Goal: Find specific page/section: Find specific page/section

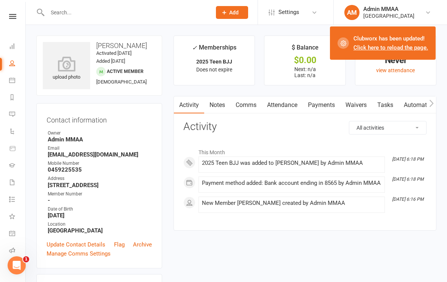
click at [120, 16] on input "text" at bounding box center [125, 12] width 161 height 11
type input "Grace"
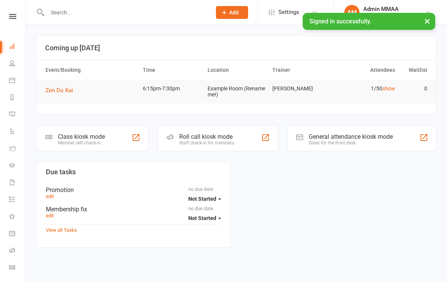
click at [83, 11] on input "text" at bounding box center [125, 12] width 161 height 11
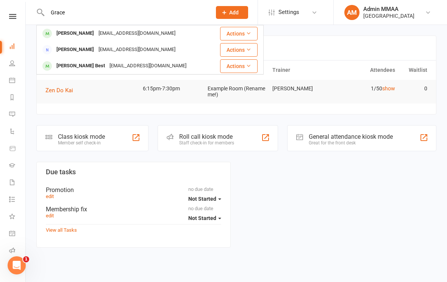
type input "Grace"
click at [121, 32] on div "[EMAIL_ADDRESS][DOMAIN_NAME]" at bounding box center [136, 33] width 81 height 11
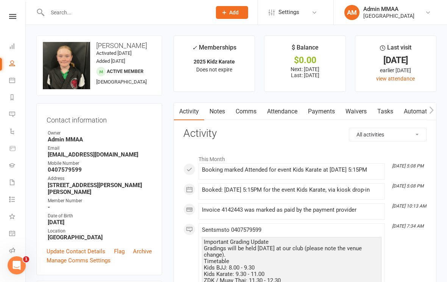
click at [84, 167] on strong "0407579599" at bounding box center [100, 170] width 104 height 7
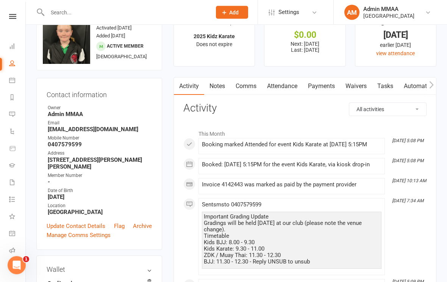
scroll to position [2, 0]
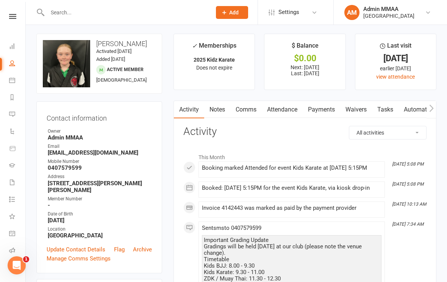
click at [201, 218] on li "[DATE] 10:13 AM Invoice 4142443 was marked as paid by the payment provider" at bounding box center [291, 210] width 186 height 16
